Goal: Entertainment & Leisure: Browse casually

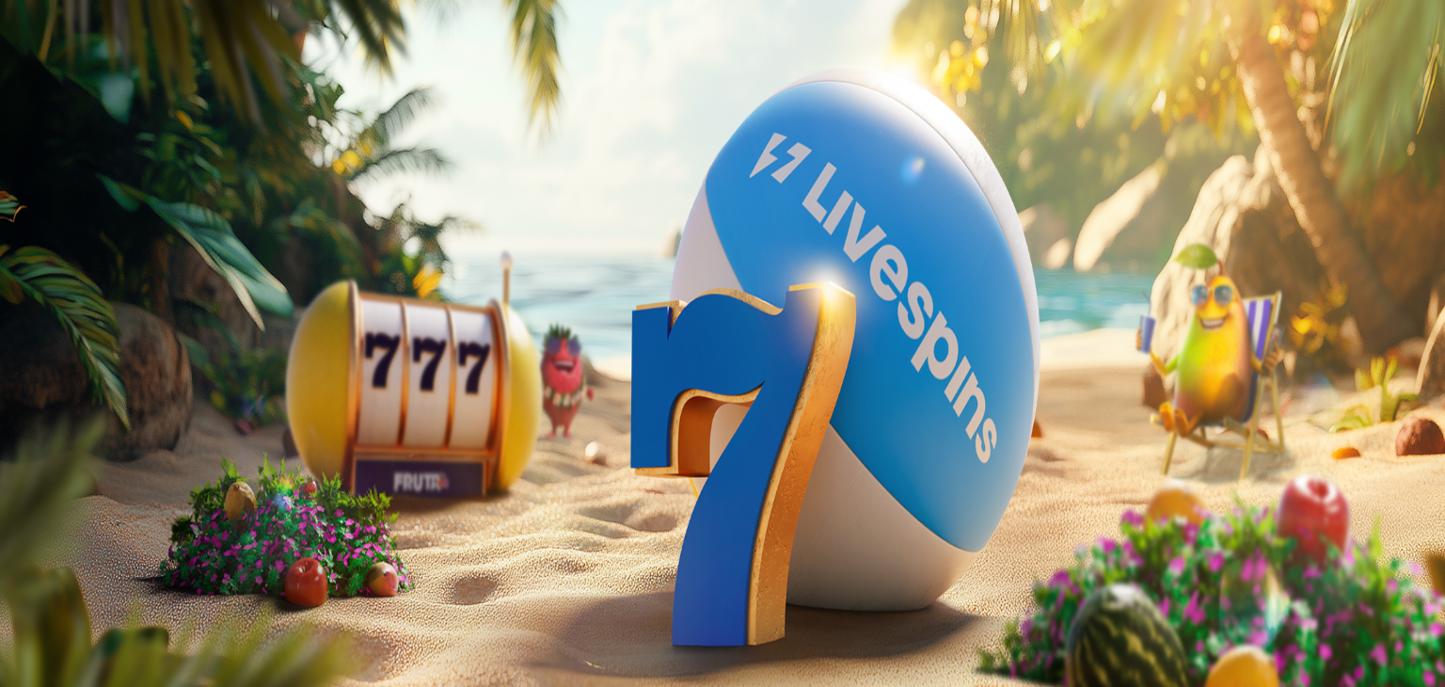
click at [930, 422] on div at bounding box center [723, 422] width 1430 height 0
click at [144, 78] on button "Kirjaudu" at bounding box center [130, 68] width 61 height 20
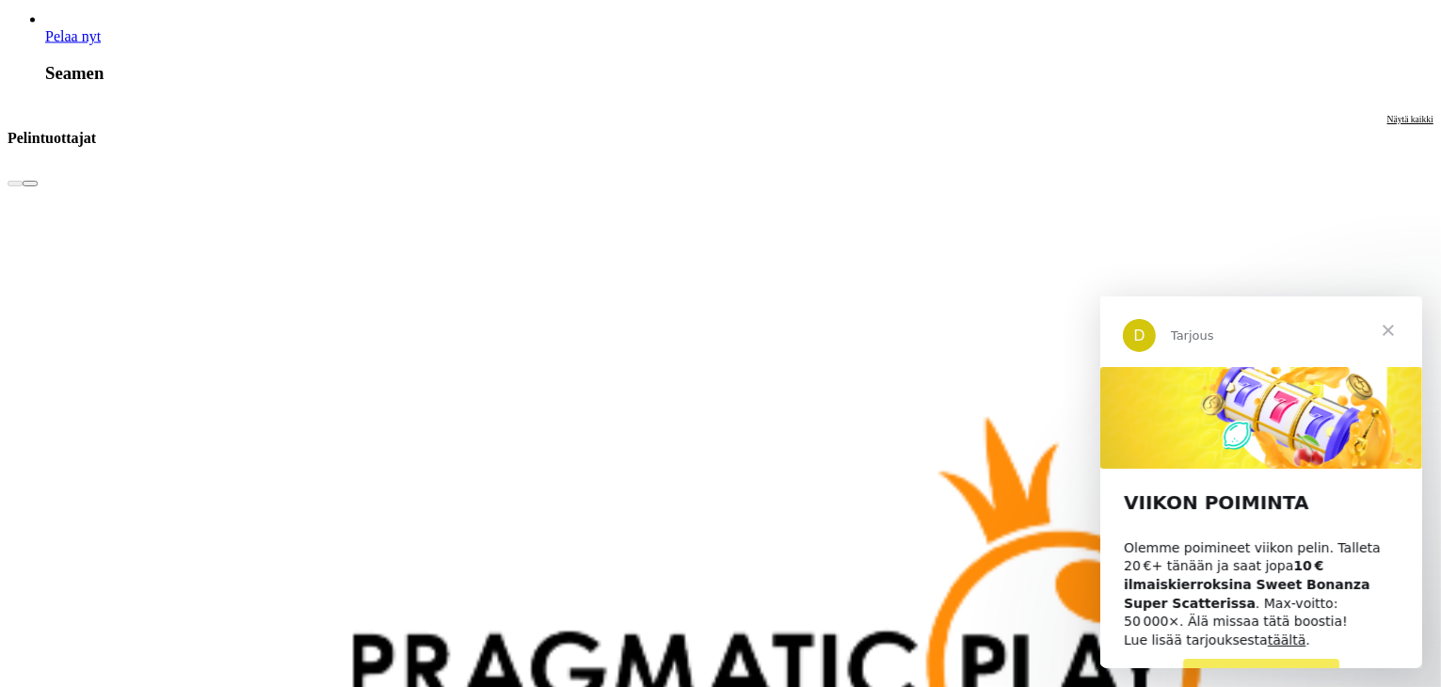
scroll to position [3387, 0]
